Goal: Transaction & Acquisition: Purchase product/service

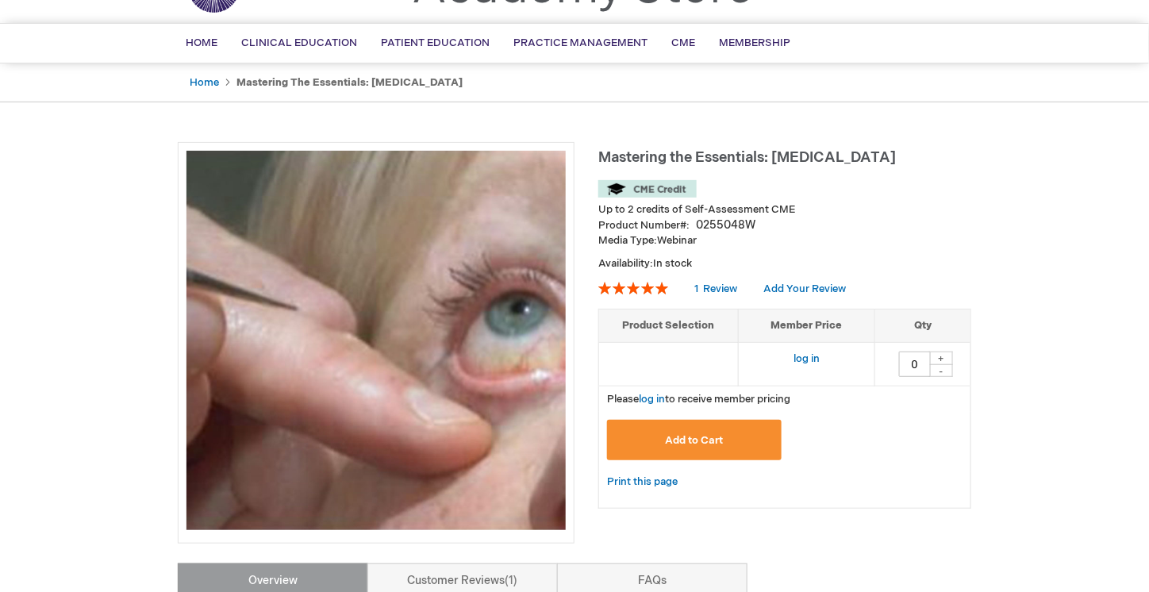
scroll to position [94, 0]
click at [818, 357] on link "log in" at bounding box center [807, 358] width 26 height 13
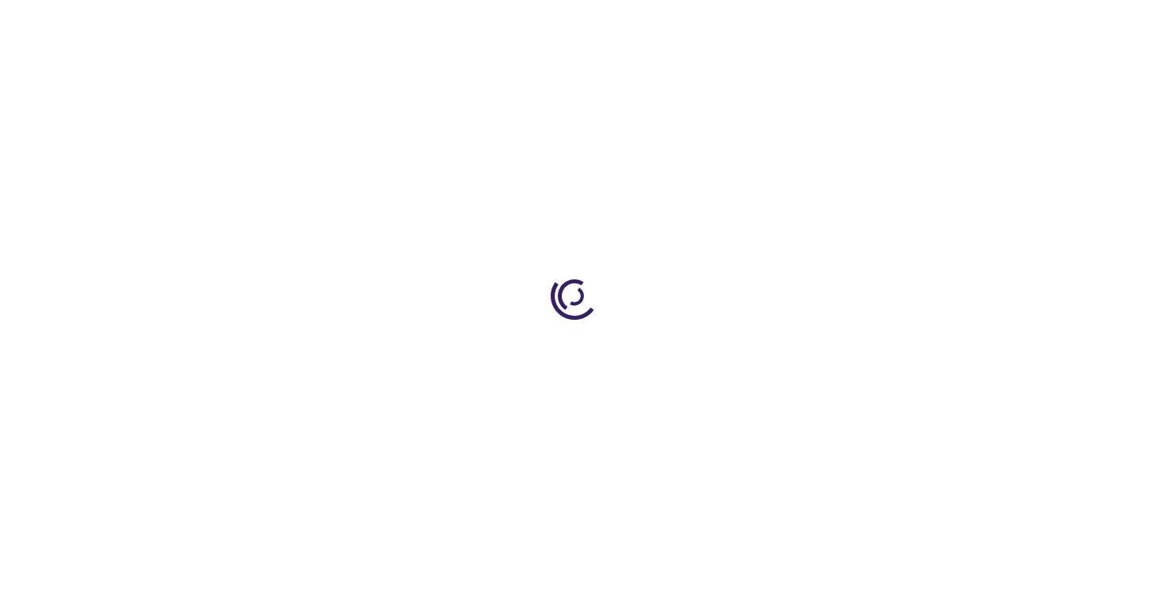
type input "0"
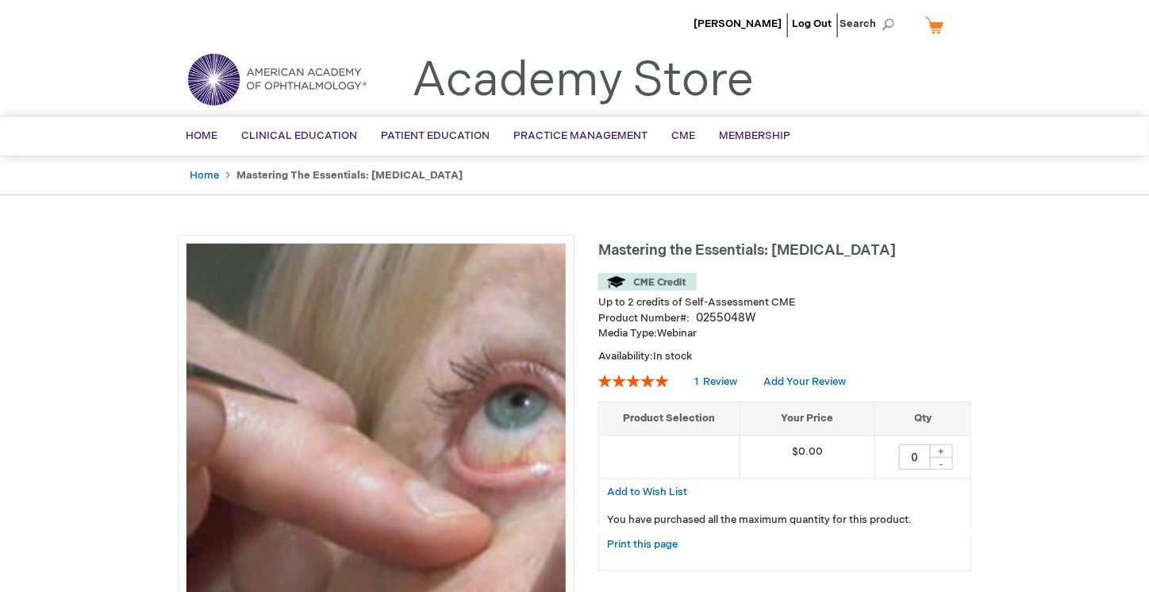
click at [941, 451] on div "+" at bounding box center [941, 450] width 24 height 13
click at [938, 447] on div "+" at bounding box center [941, 450] width 24 height 13
